Goal: Information Seeking & Learning: Learn about a topic

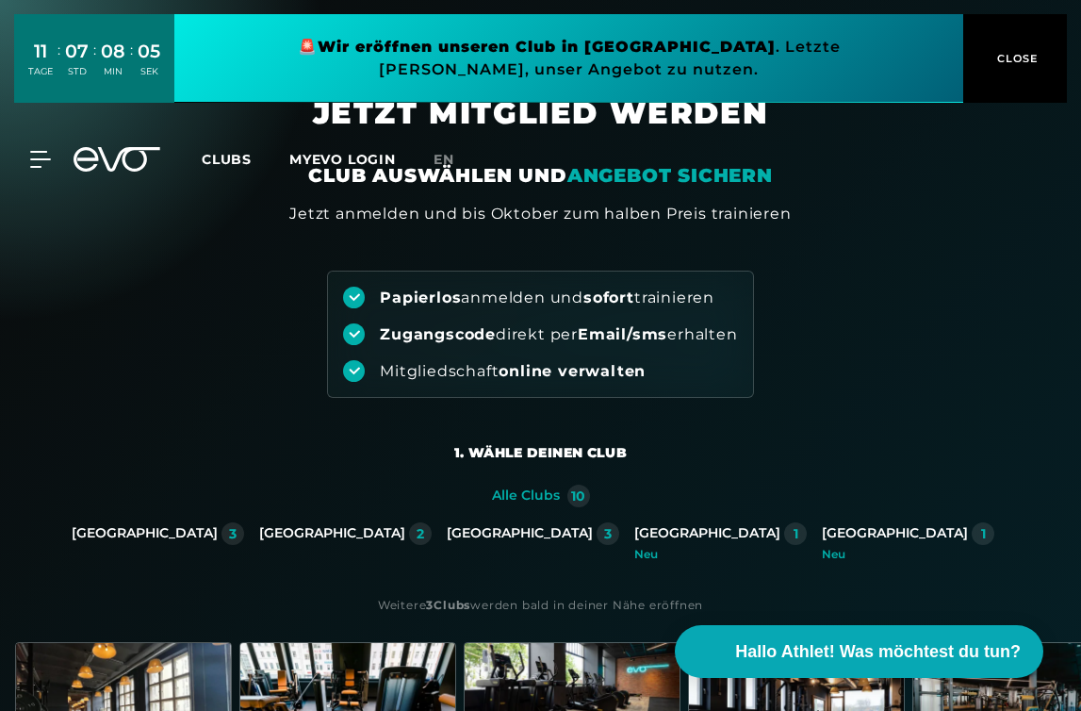
click at [45, 190] on div "MyEVO Login Über EVO Mitgliedschaften Probetraining TAGESPASS EVO Studios [GEOG…" at bounding box center [540, 159] width 1081 height 85
click at [39, 167] on icon at bounding box center [44, 159] width 26 height 15
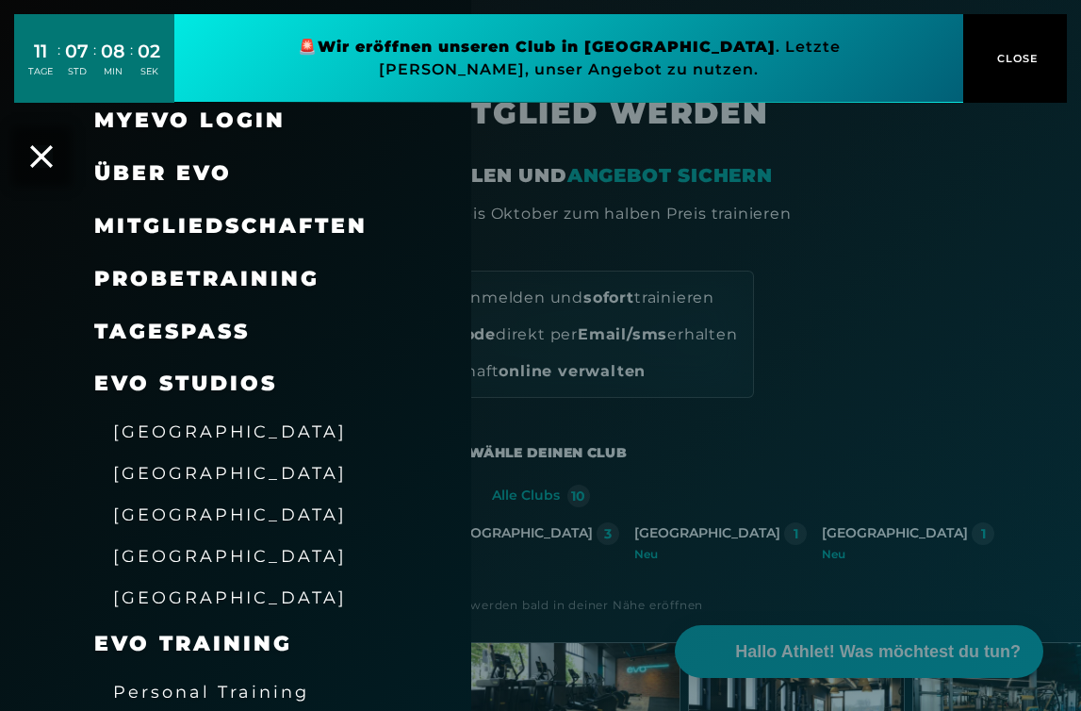
click at [205, 328] on link "TAGESPASS" at bounding box center [172, 331] width 156 height 25
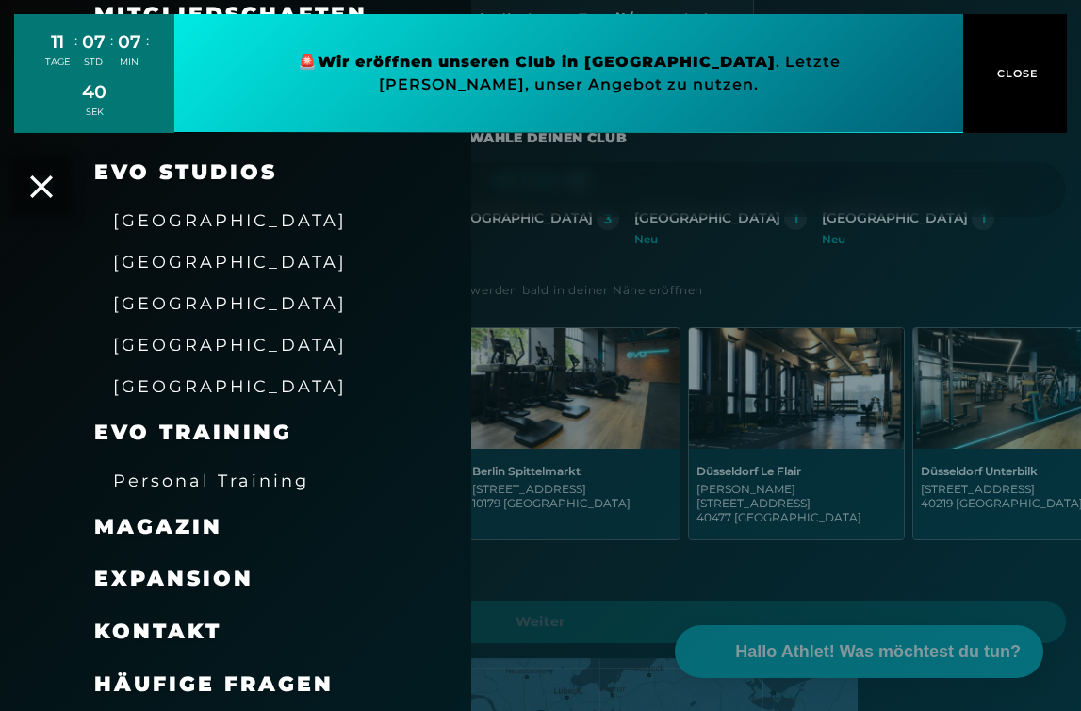
scroll to position [320, 0]
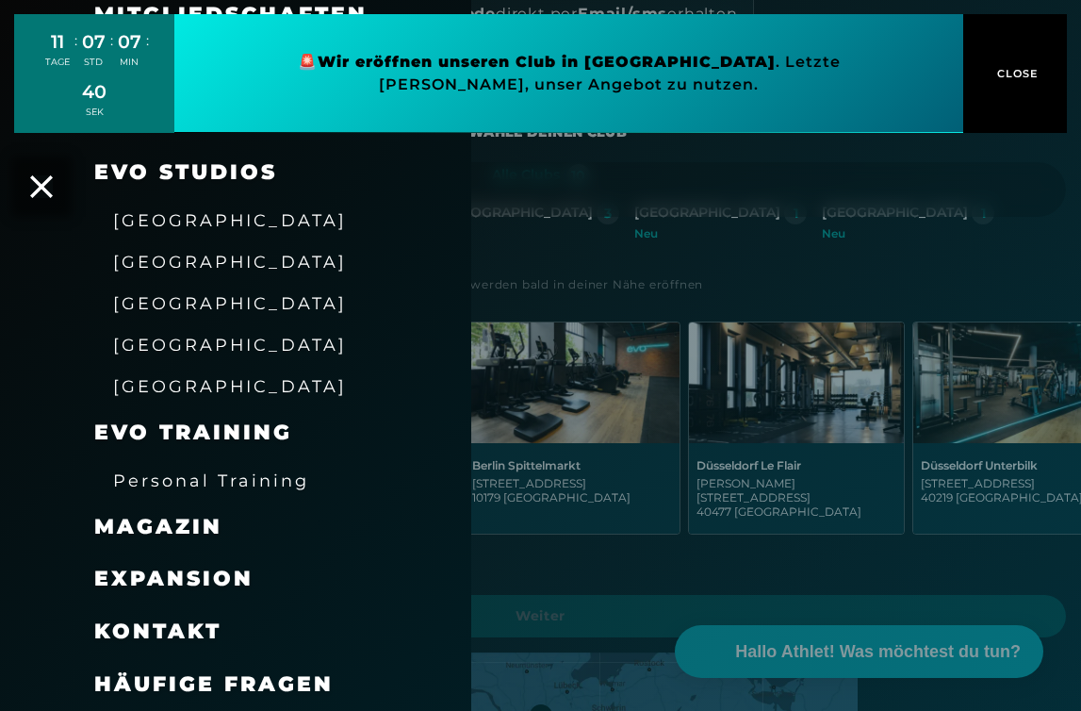
click at [222, 684] on span "Häufige Fragen" at bounding box center [213, 683] width 239 height 25
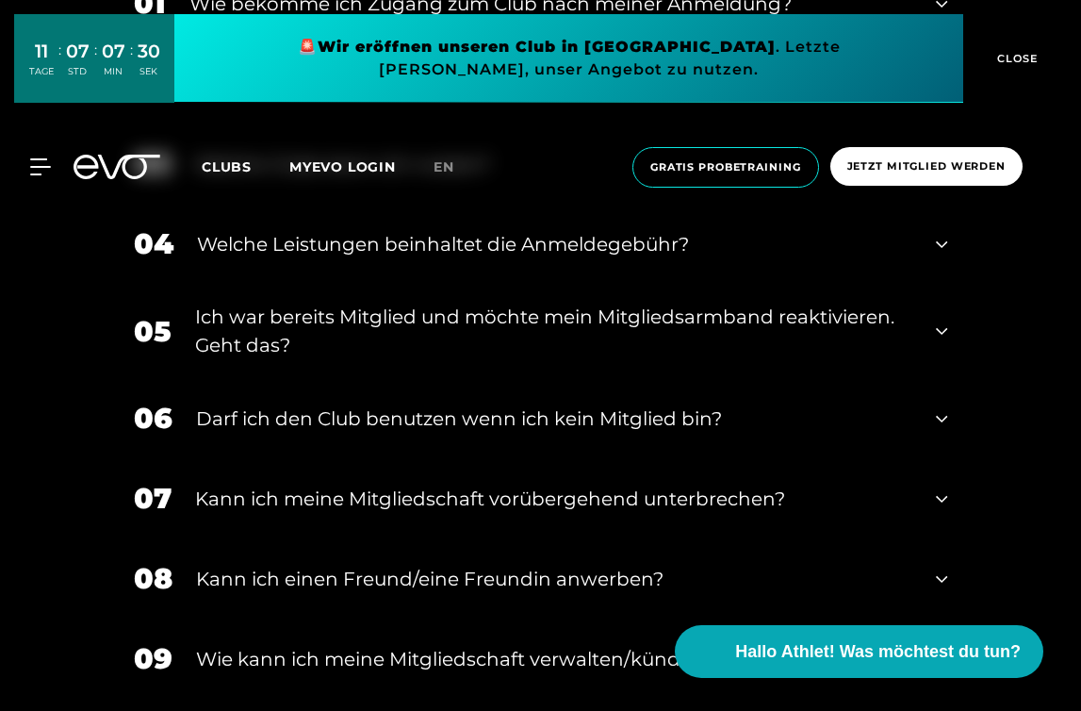
scroll to position [957, 0]
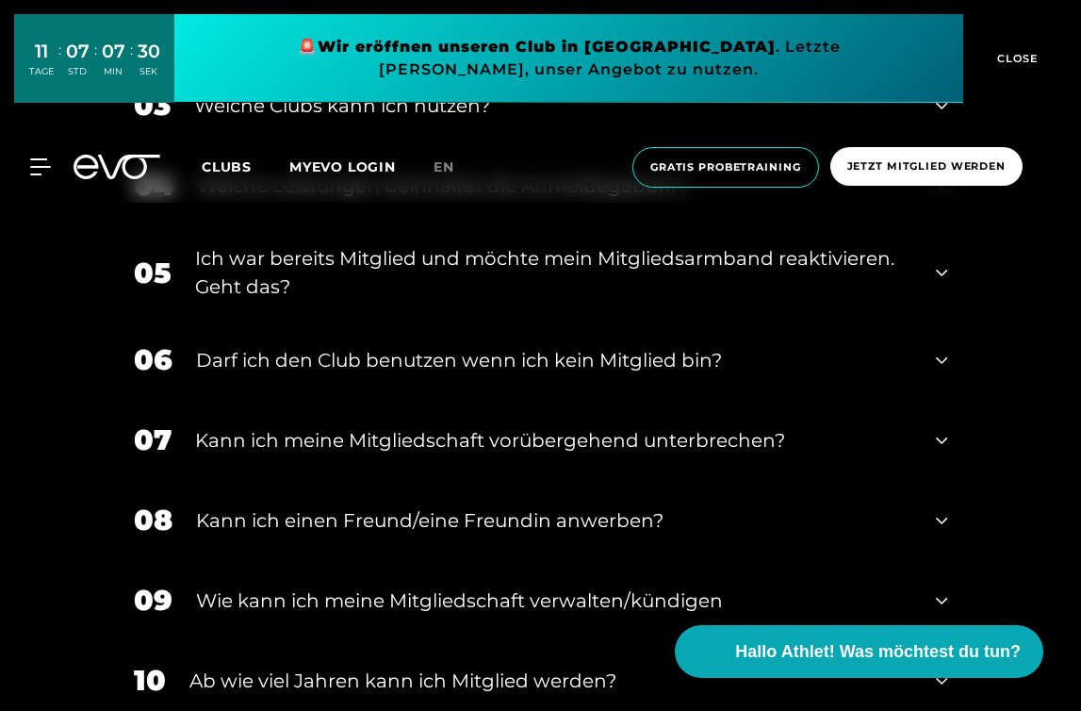
click at [574, 362] on div "Darf ich den Club benutzen wenn ich kein Mitglied bin?" at bounding box center [554, 360] width 717 height 28
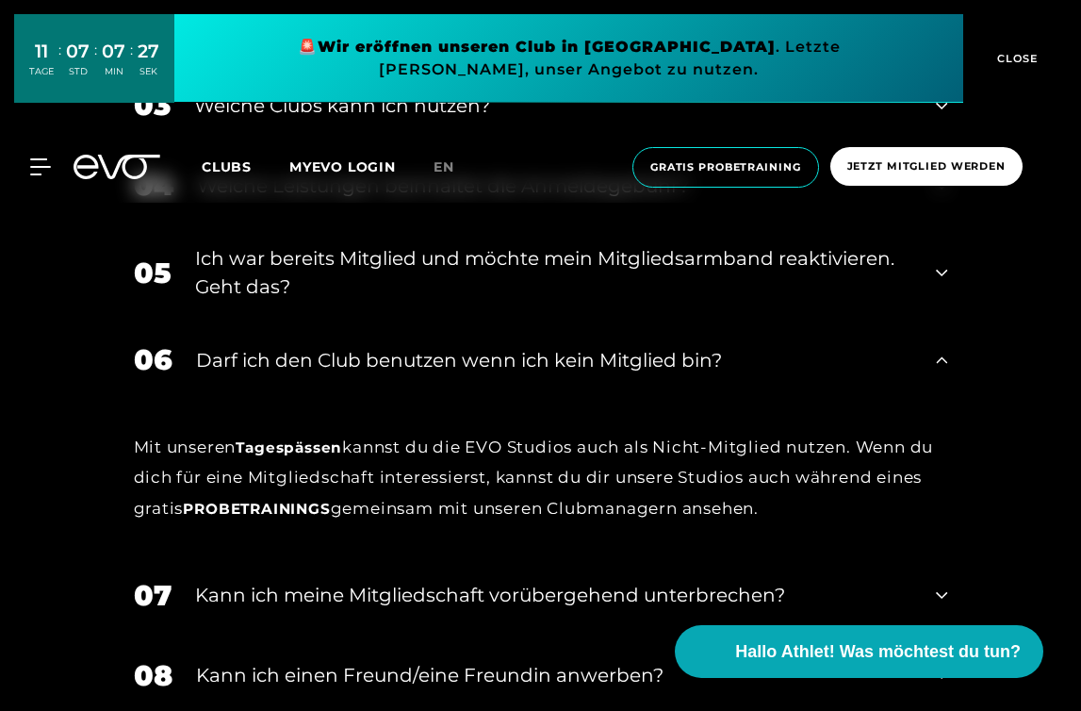
click at [574, 362] on div "Darf ich den Club benutzen wenn ich kein Mitglied bin?" at bounding box center [554, 360] width 717 height 28
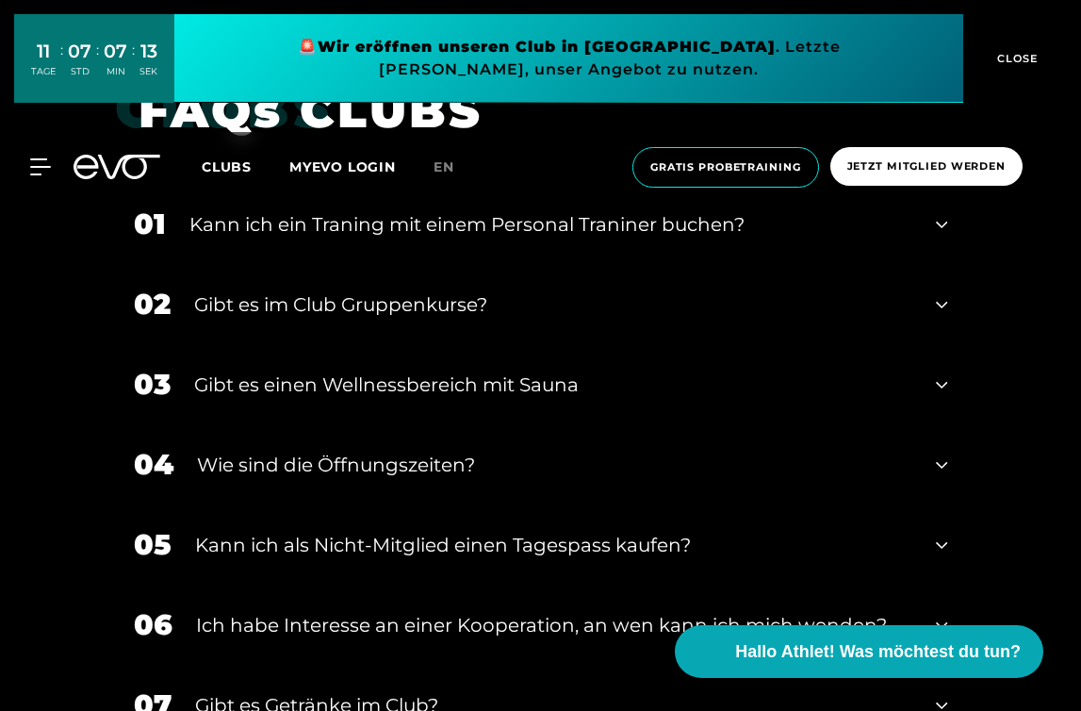
scroll to position [2924, 0]
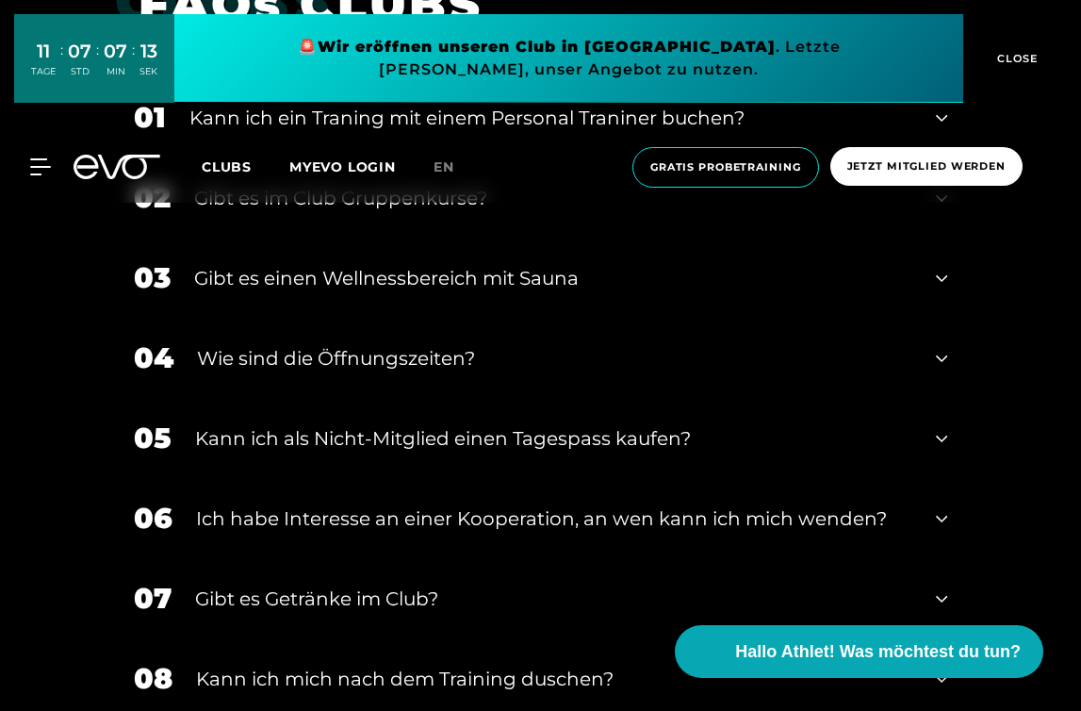
click at [587, 286] on div "Gibt es einen Wellnessbereich mit Sauna" at bounding box center [553, 278] width 719 height 28
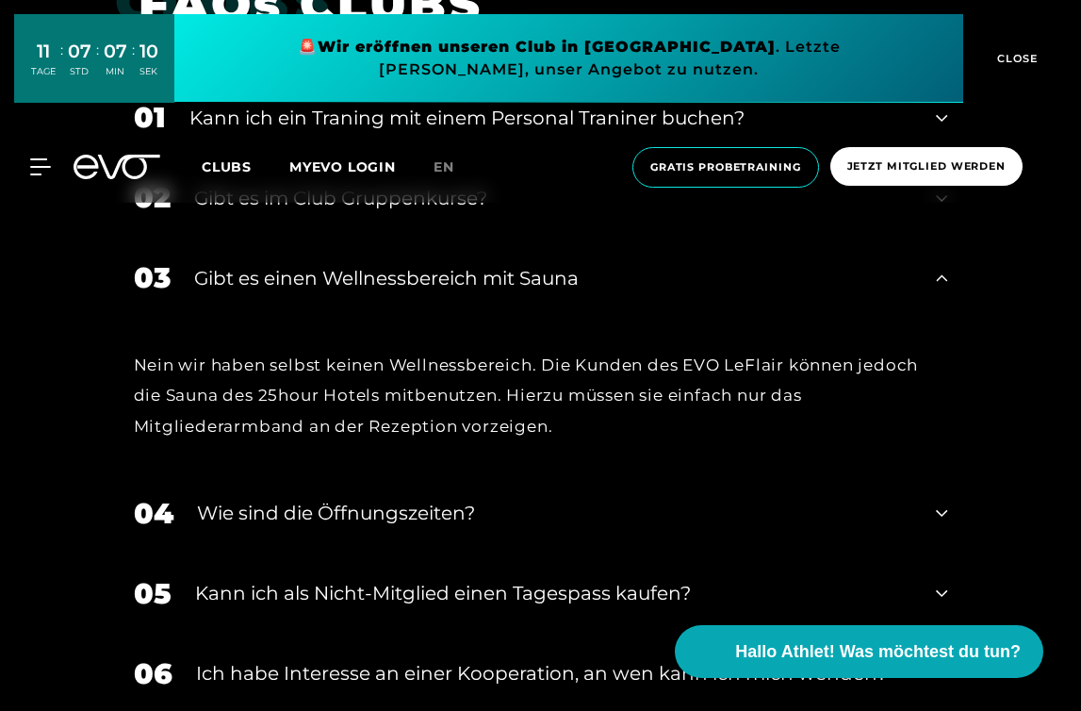
click at [587, 286] on div "Gibt es einen Wellnessbereich mit Sauna" at bounding box center [553, 278] width 719 height 28
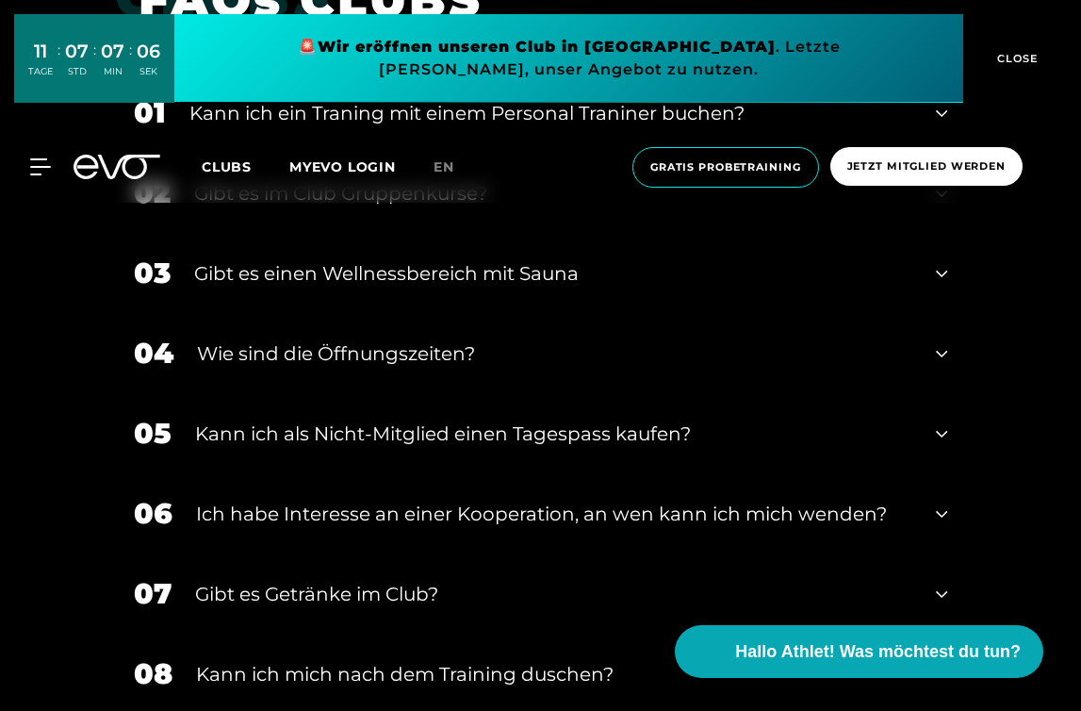
scroll to position [2931, 0]
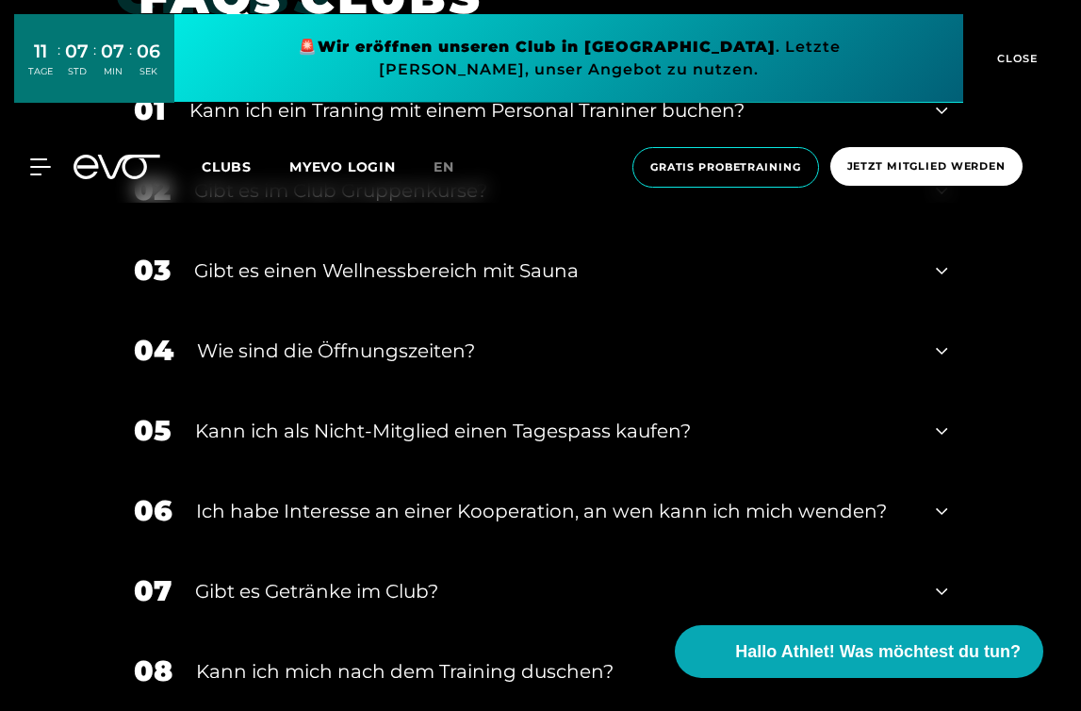
click at [592, 417] on div "Kann ich als Nicht-Mitglied einen Tagespass kaufen?" at bounding box center [554, 431] width 718 height 28
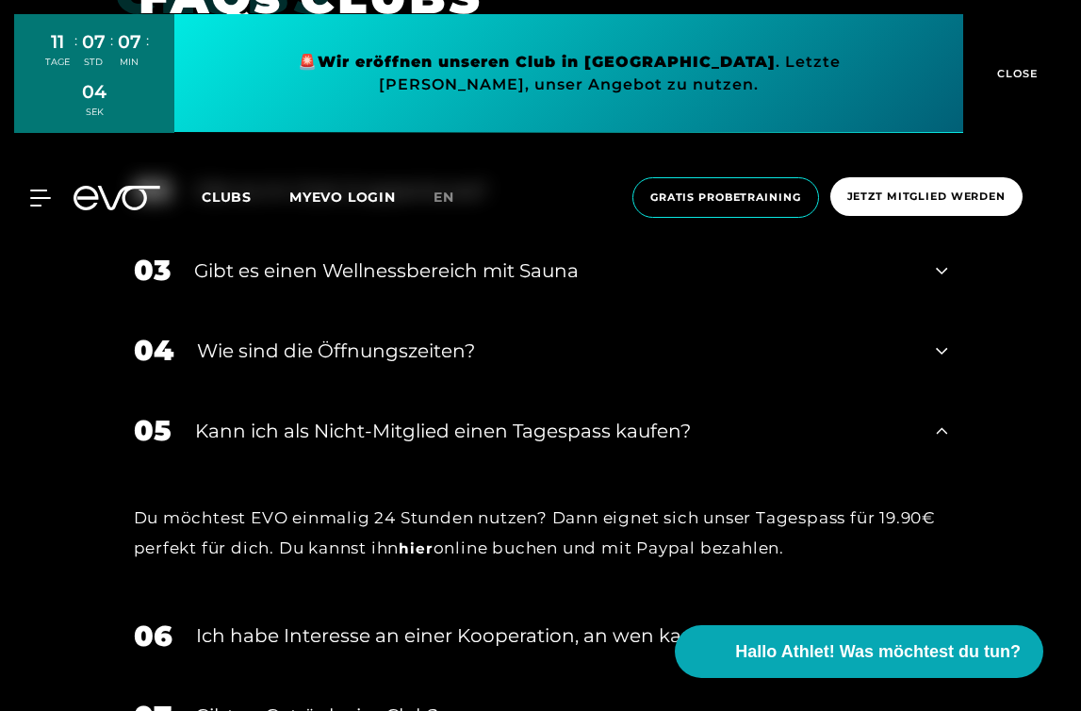
click at [592, 417] on div "Kann ich als Nicht-Mitglied einen Tagespass kaufen?" at bounding box center [554, 431] width 718 height 28
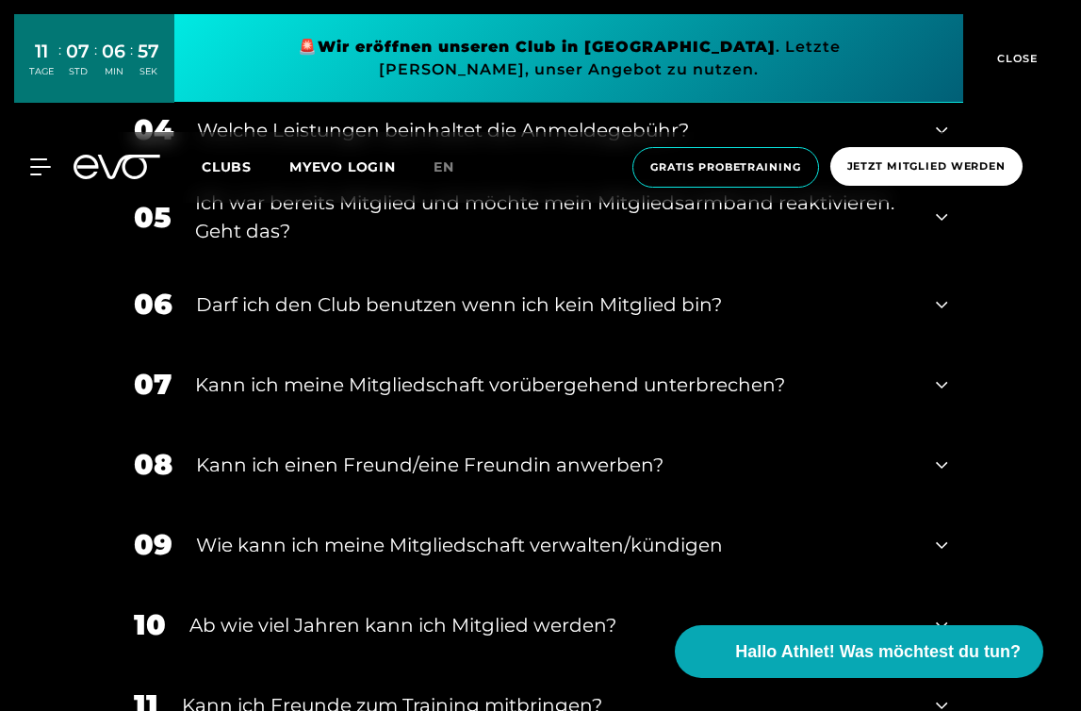
scroll to position [0, 0]
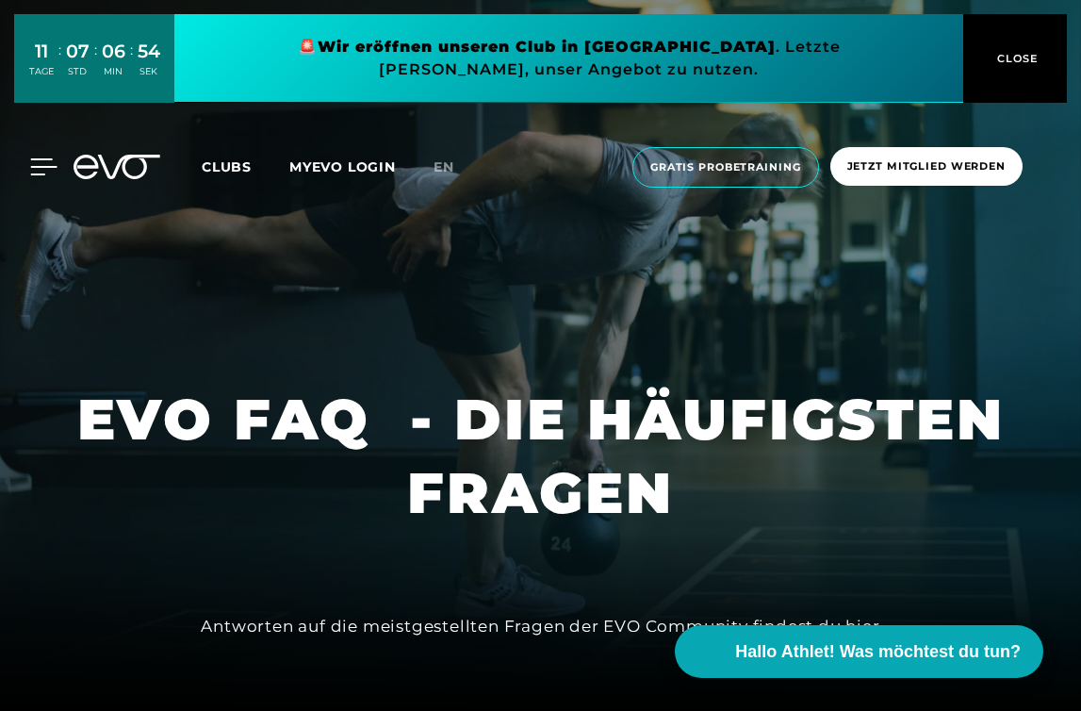
click at [34, 161] on icon at bounding box center [43, 166] width 27 height 17
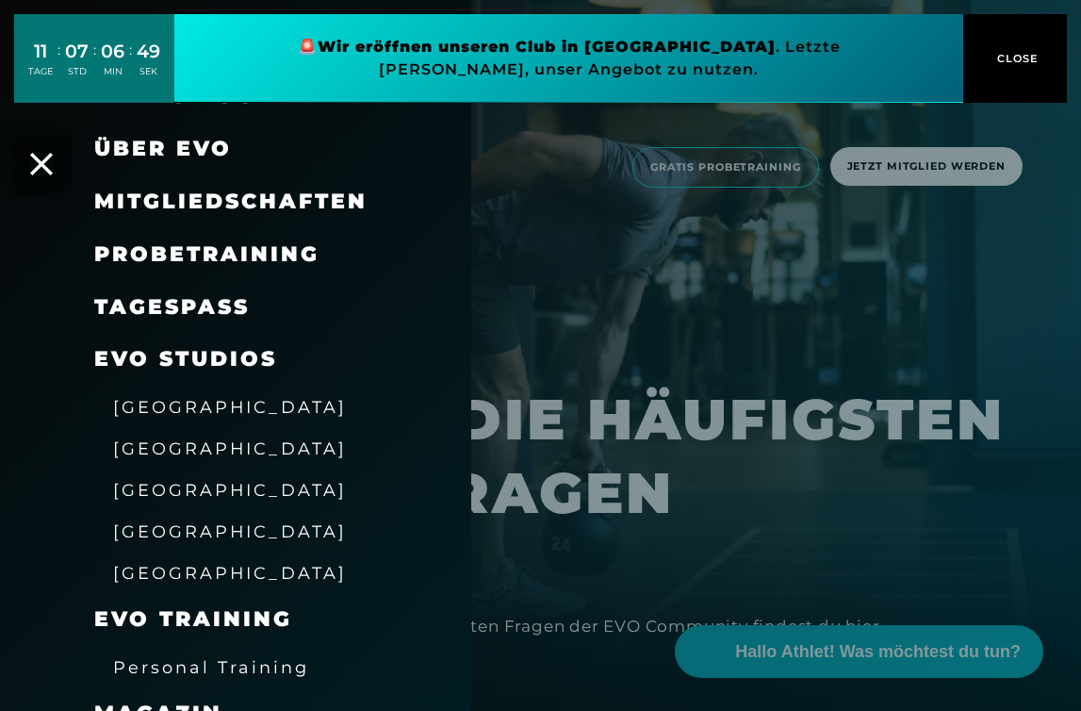
scroll to position [24, 0]
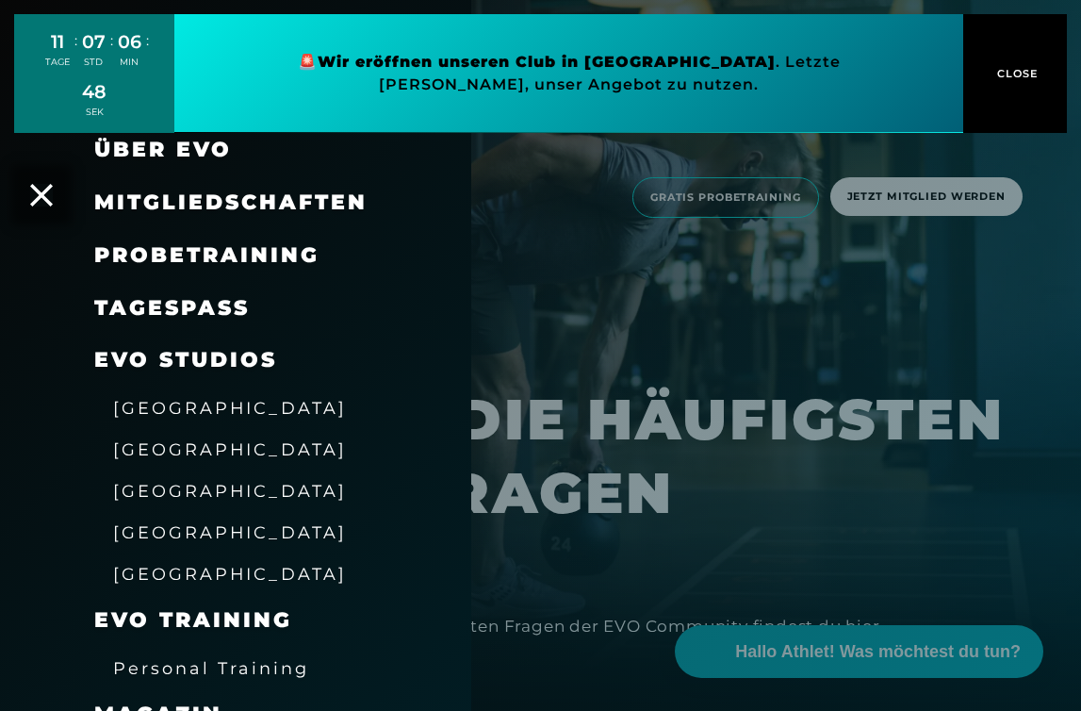
click at [221, 205] on span "Mitgliedschaften" at bounding box center [230, 201] width 273 height 25
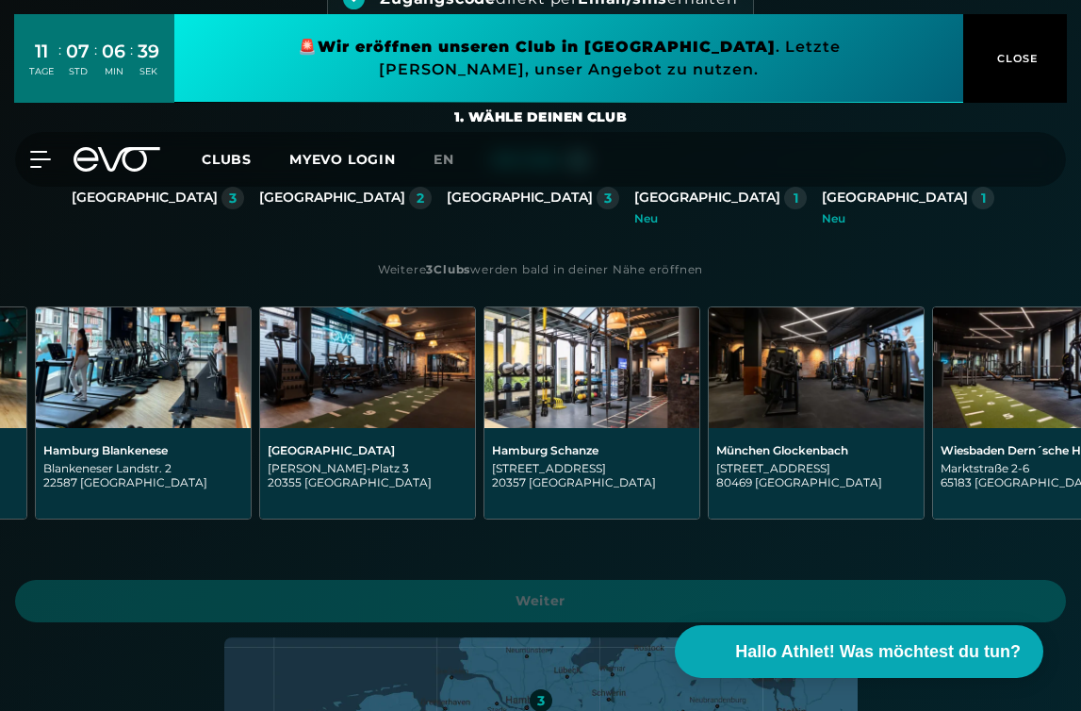
scroll to position [0, 1103]
click at [814, 402] on img at bounding box center [815, 367] width 215 height 121
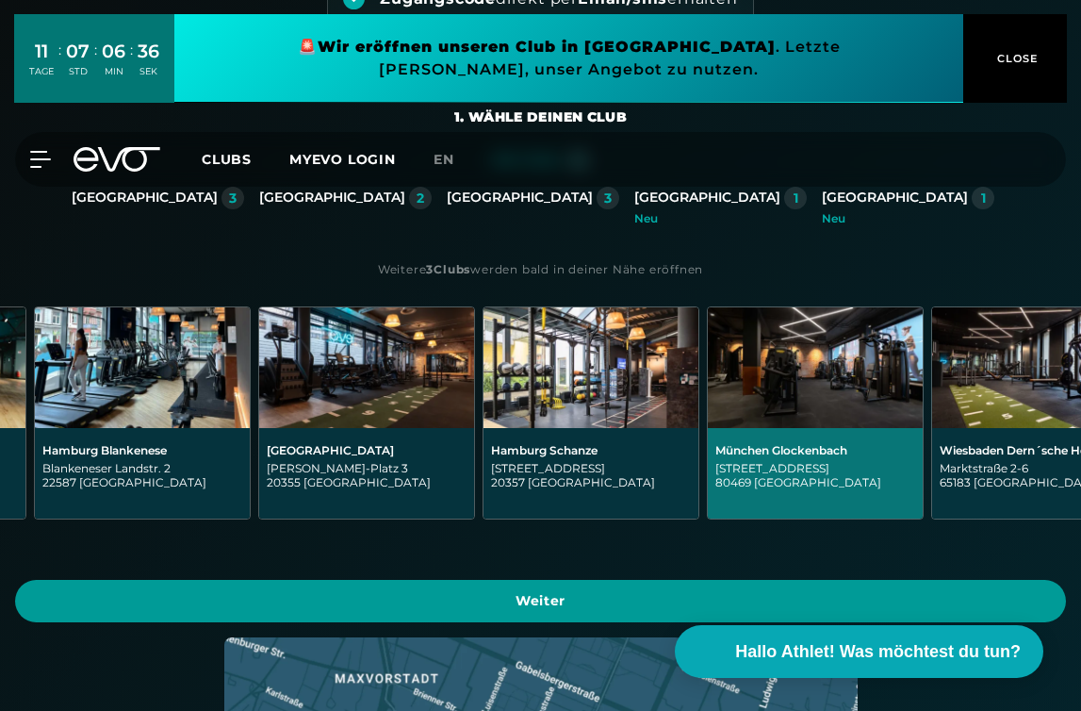
click at [684, 580] on span "Weiter" at bounding box center [540, 601] width 1051 height 42
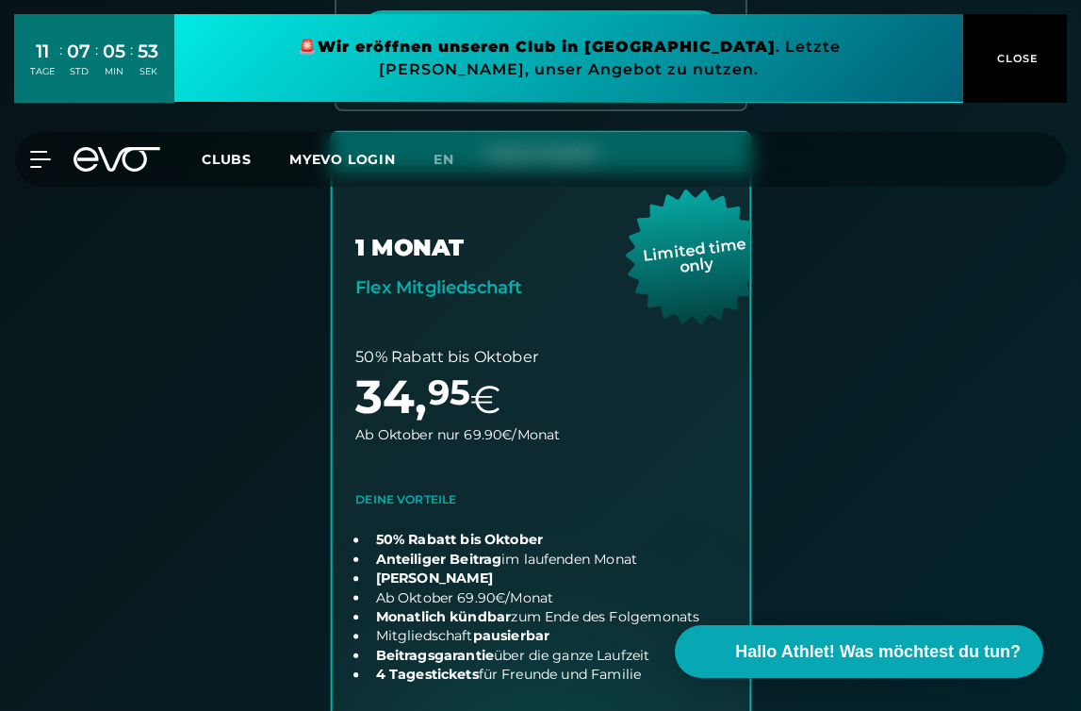
scroll to position [1127, 0]
